Goal: Task Accomplishment & Management: Manage account settings

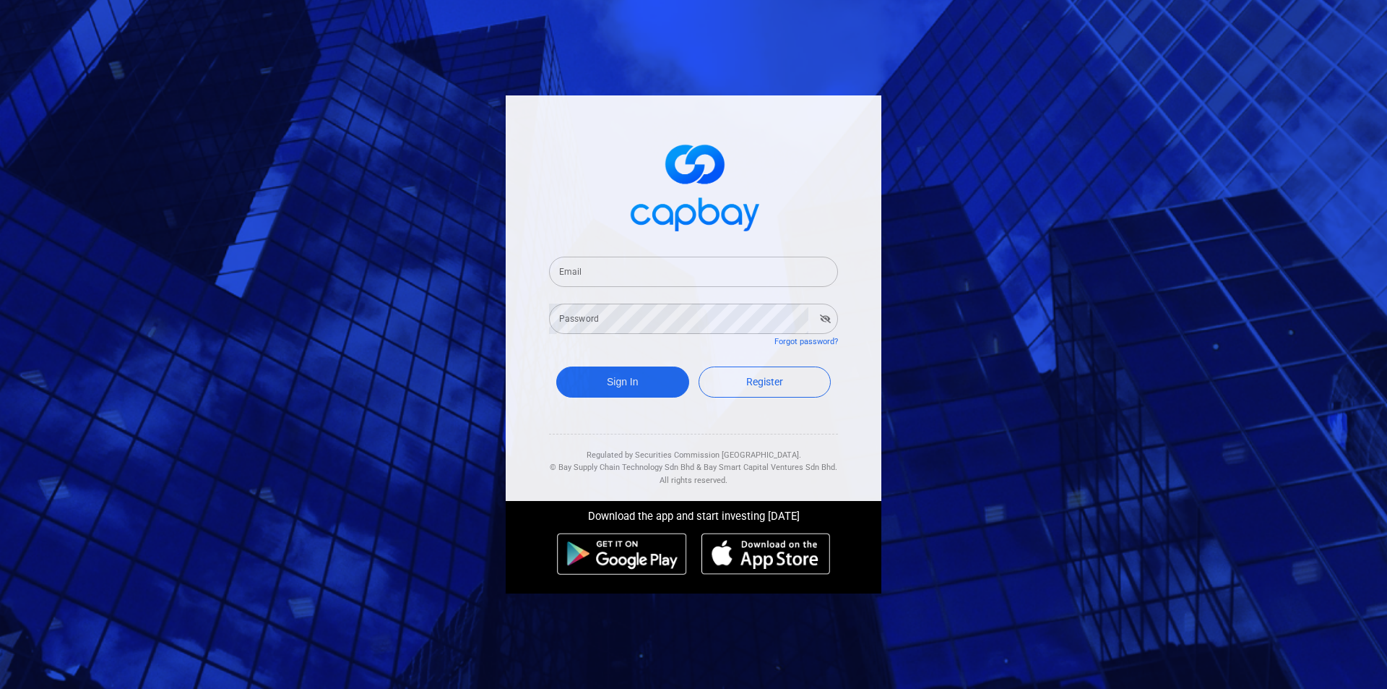
drag, startPoint x: 729, startPoint y: 256, endPoint x: 725, endPoint y: 269, distance: 14.4
click at [729, 256] on input "Email" at bounding box center [693, 271] width 289 height 30
click at [618, 280] on input "Email" at bounding box center [693, 271] width 289 height 30
type input "[EMAIL_ADDRESS][DOMAIN_NAME]"
click at [556, 366] on button "Sign In" at bounding box center [622, 381] width 133 height 31
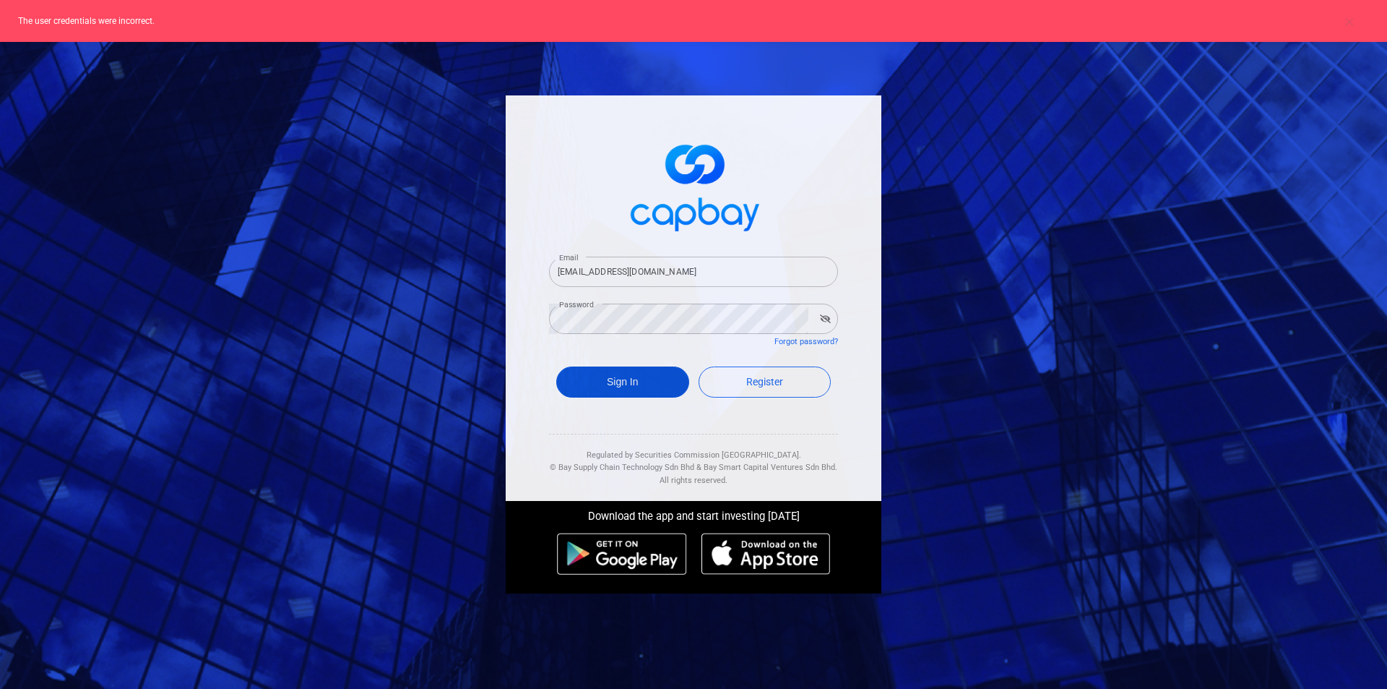
click at [644, 380] on button "Sign In" at bounding box center [622, 381] width 133 height 31
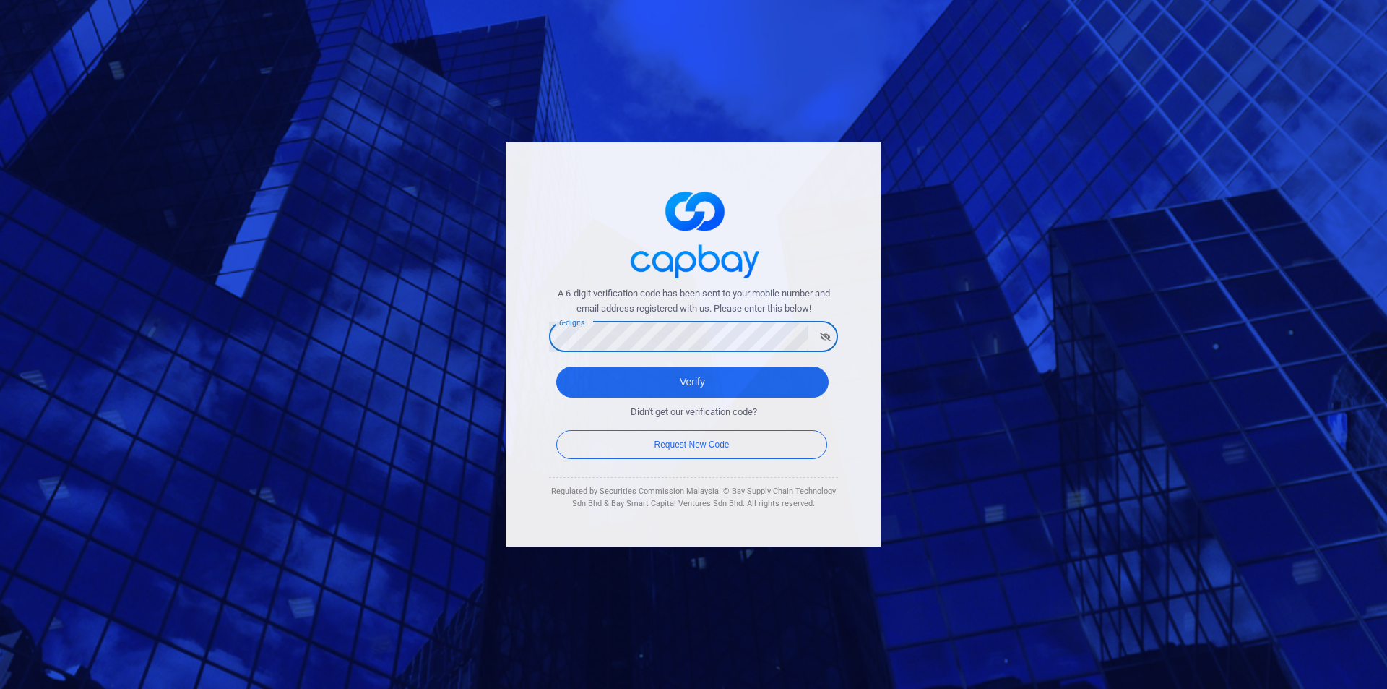
click at [556, 366] on button "Verify" at bounding box center [692, 381] width 272 height 31
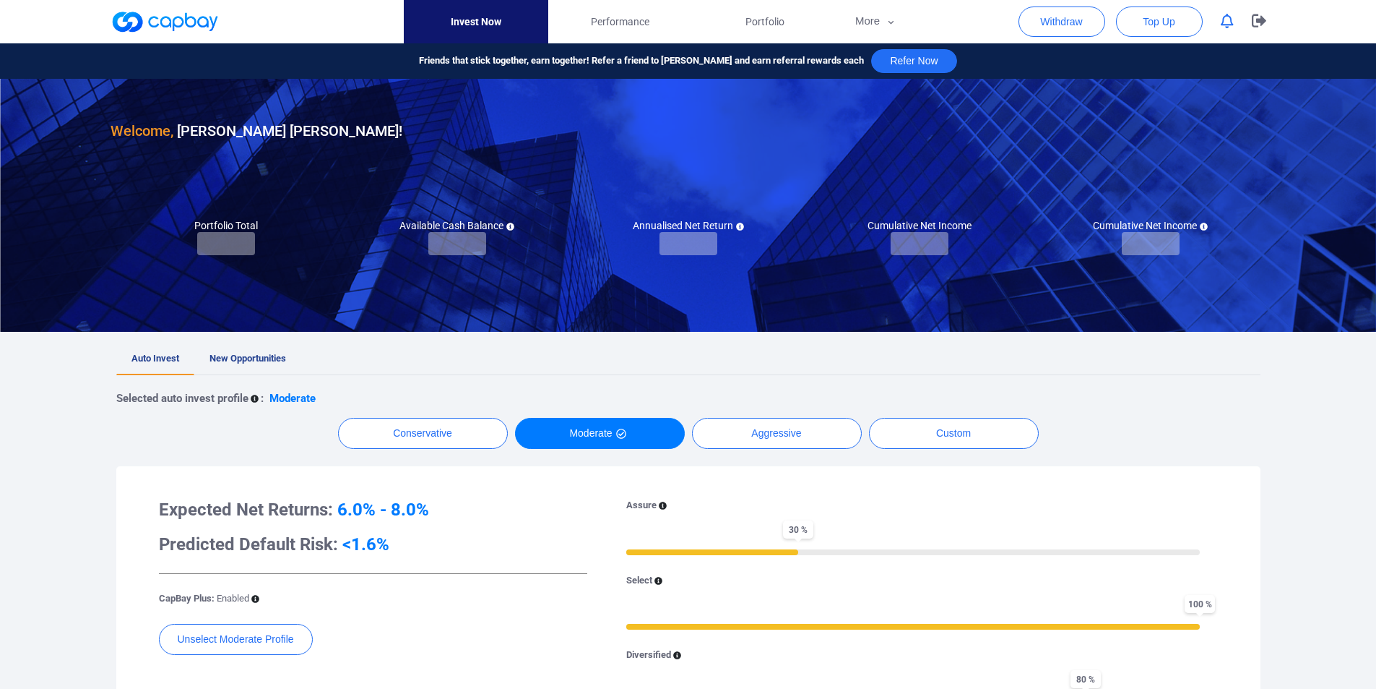
checkbox input "true"
click at [571, 387] on div "Selected auto invest profile : Moderate Conservative Moderate Aggressive Custom…" at bounding box center [688, 606] width 1144 height 463
